Goal: Transaction & Acquisition: Download file/media

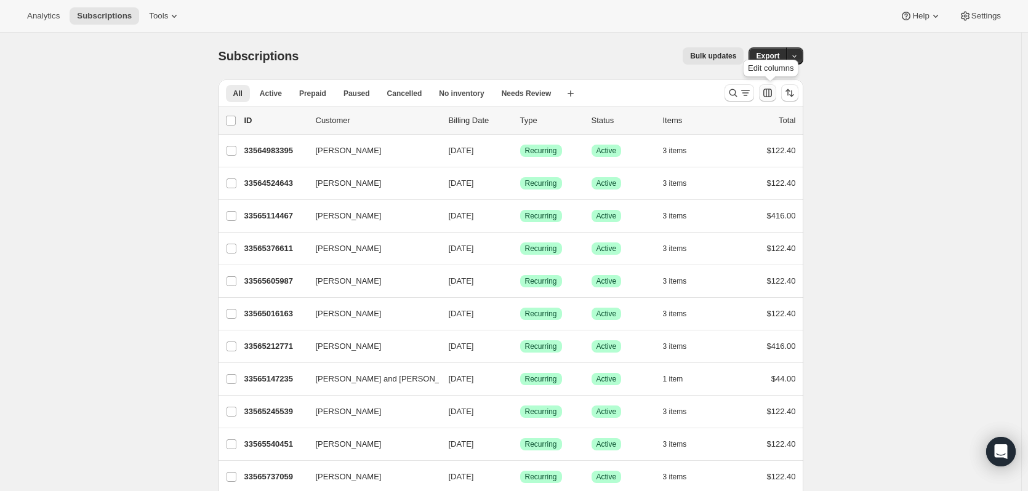
click at [768, 95] on icon "Customize table column order and visibility" at bounding box center [767, 93] width 12 height 12
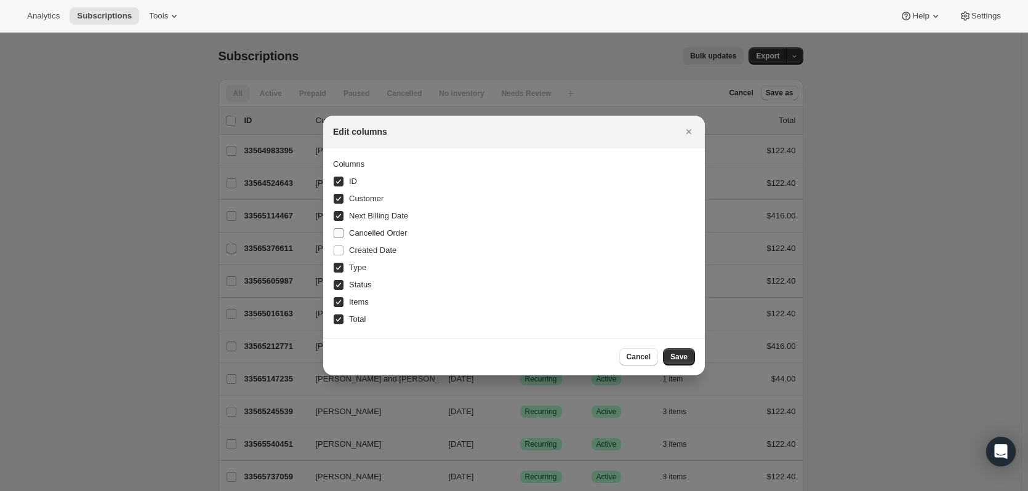
click at [339, 234] on input "Cancelled Order" at bounding box center [339, 233] width 10 height 10
checkbox input "true"
checkbox input "false"
click at [339, 255] on span ":rk:" at bounding box center [338, 250] width 11 height 11
click at [339, 255] on input "Created Date" at bounding box center [339, 251] width 10 height 10
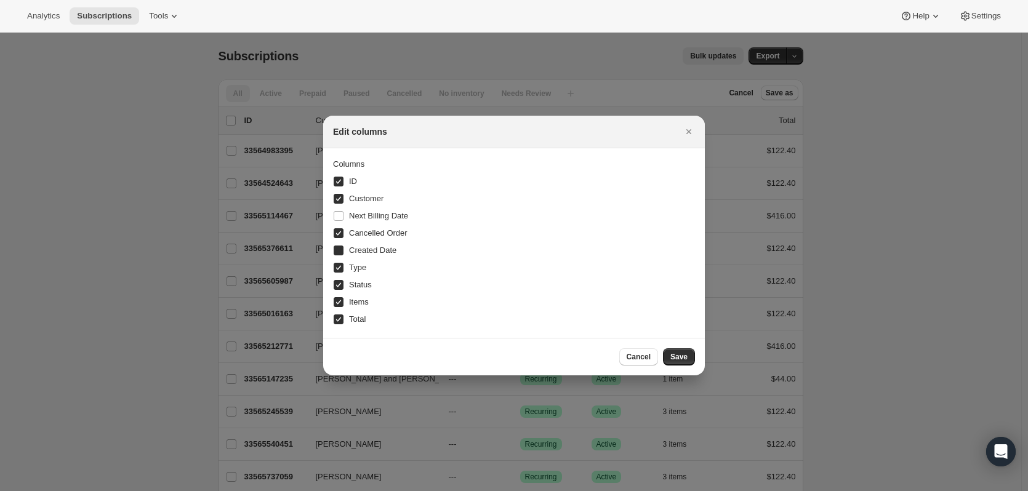
checkbox input "true"
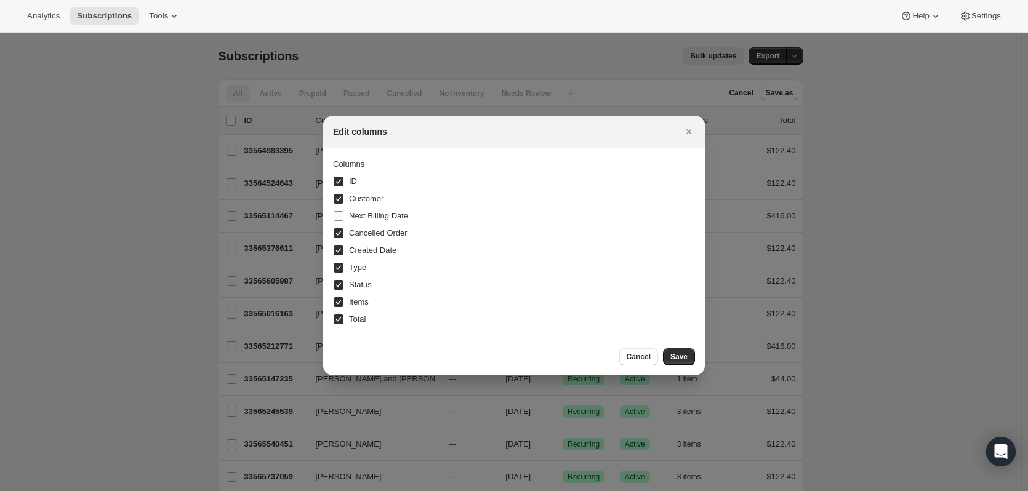
click at [336, 210] on label "Next Billing Date" at bounding box center [370, 215] width 75 height 17
click at [336, 211] on input "Next Billing Date" at bounding box center [339, 216] width 10 height 10
checkbox input "true"
click at [336, 231] on input "Cancelled Order" at bounding box center [339, 233] width 10 height 10
checkbox input "true"
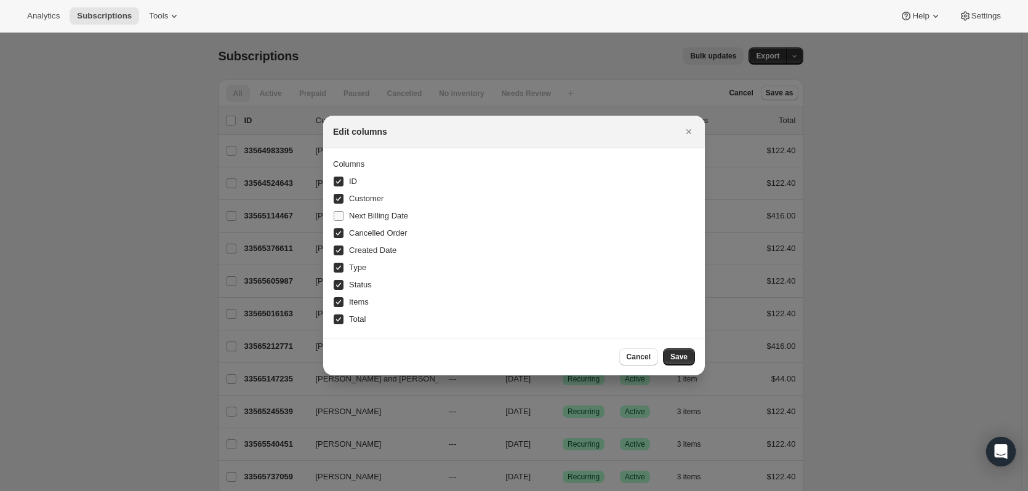
click at [336, 217] on input "Next Billing Date" at bounding box center [339, 216] width 10 height 10
checkbox input "true"
checkbox input "false"
click at [681, 354] on span "Save" at bounding box center [678, 357] width 17 height 10
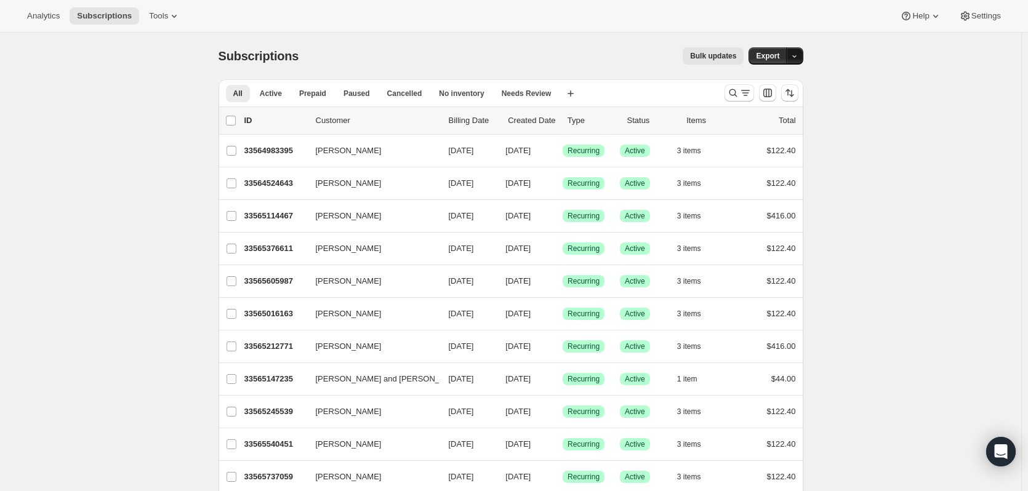
click at [796, 55] on icon "button" at bounding box center [794, 56] width 8 height 8
click at [762, 77] on span "Subscription data" at bounding box center [732, 81] width 62 height 9
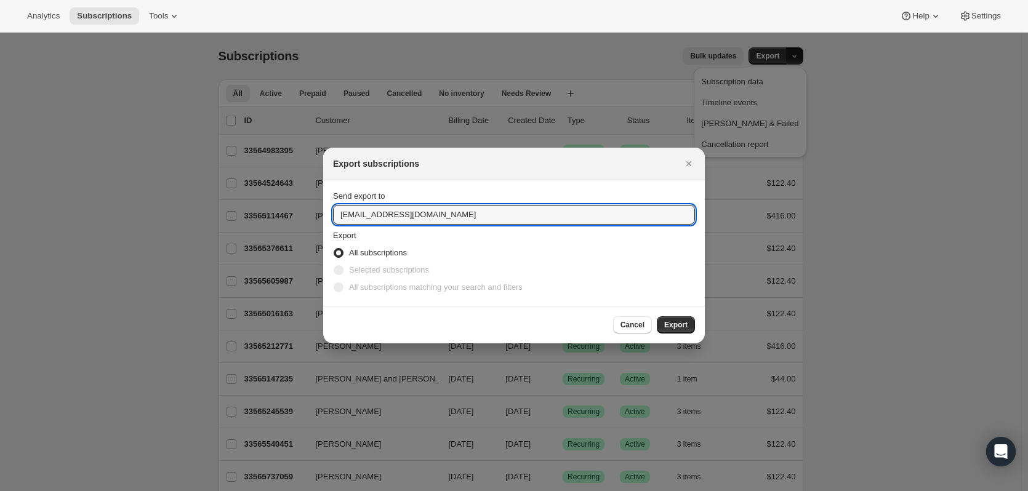
drag, startPoint x: 368, startPoint y: 214, endPoint x: 313, endPoint y: 212, distance: 54.8
type input "[EMAIL_ADDRESS][DOMAIN_NAME]"
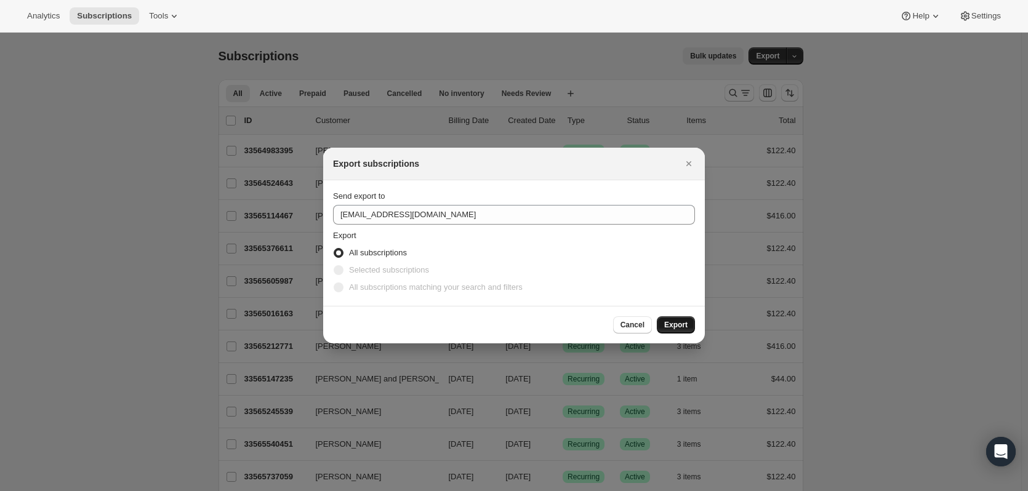
click at [684, 322] on span "Export" at bounding box center [675, 325] width 23 height 10
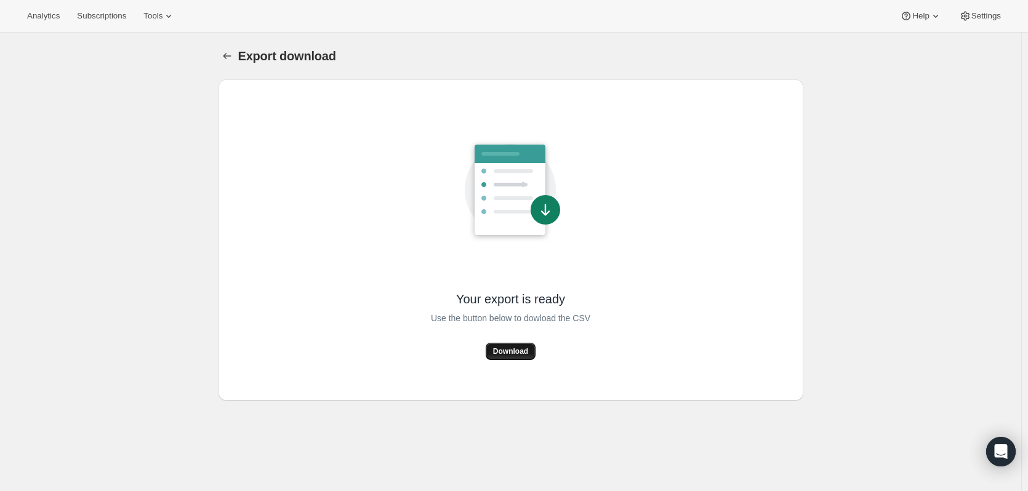
click at [505, 354] on span "Download" at bounding box center [510, 351] width 35 height 10
